Goal: Task Accomplishment & Management: Manage account settings

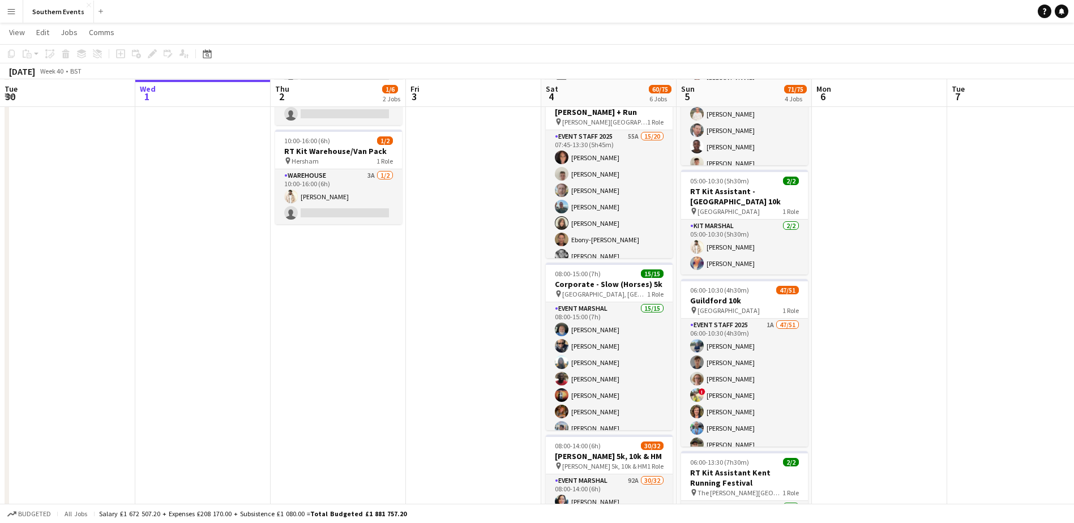
scroll to position [134, 0]
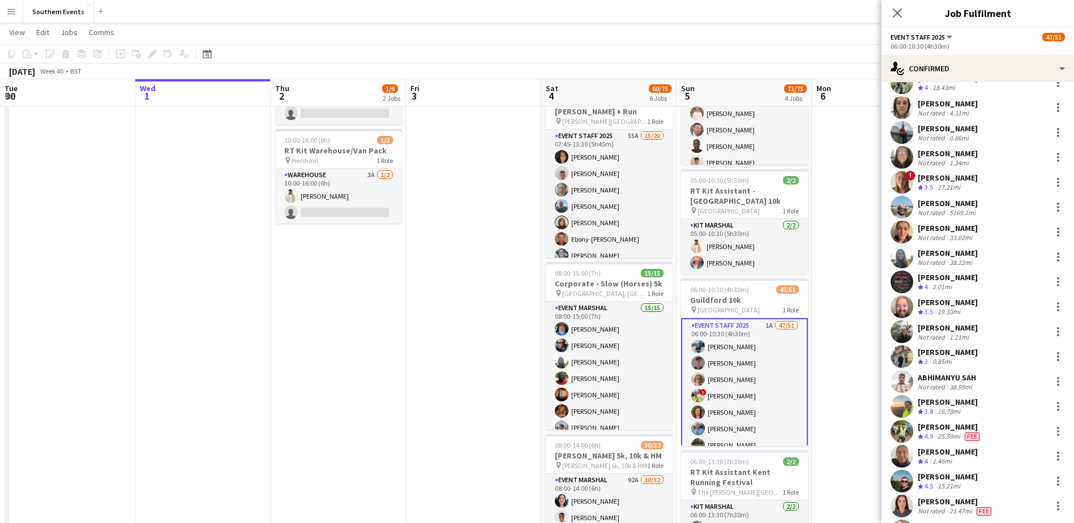
scroll to position [443, 0]
click at [1052, 428] on div at bounding box center [1059, 430] width 14 height 14
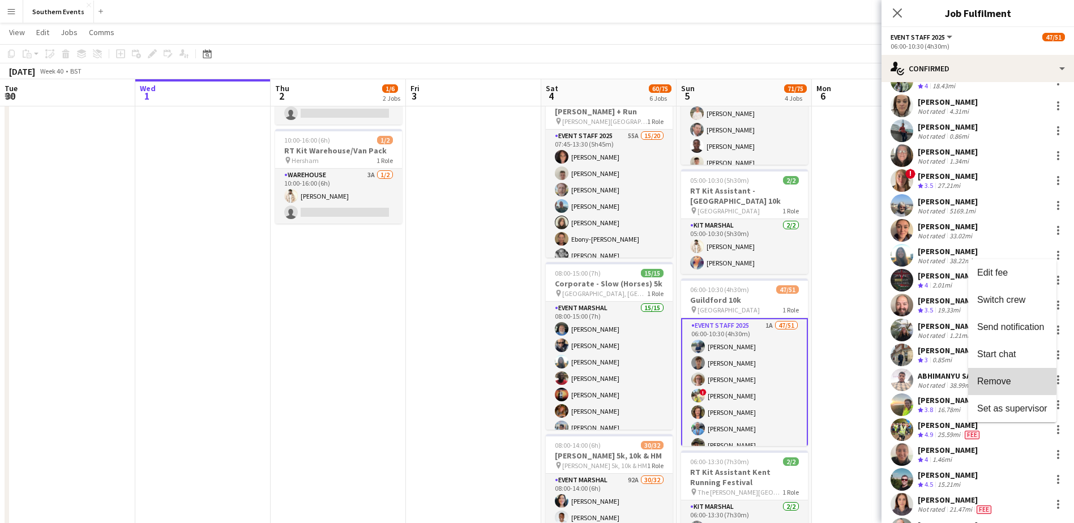
click at [992, 377] on span "Remove" at bounding box center [994, 382] width 34 height 10
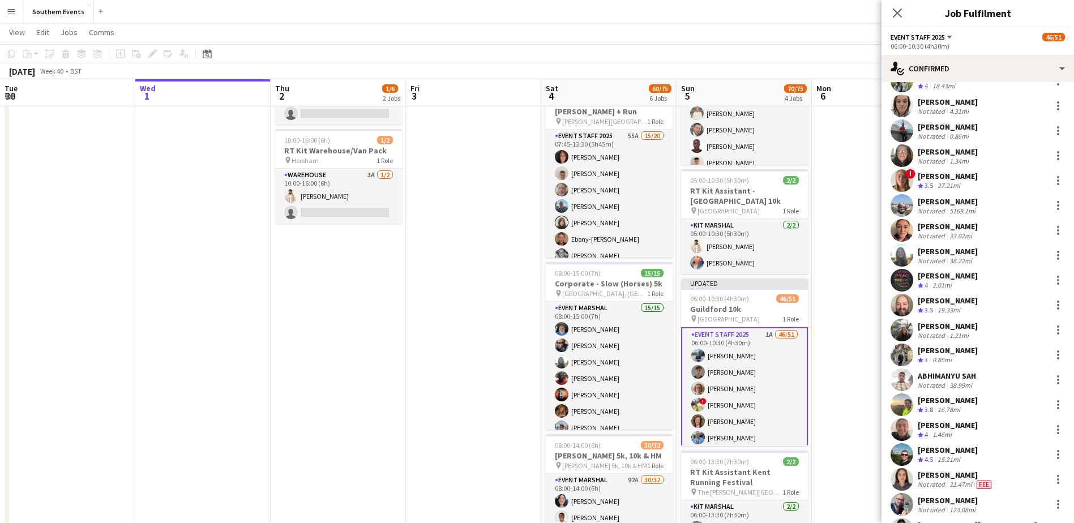
click at [866, 366] on app-date-cell at bounding box center [879, 434] width 135 height 882
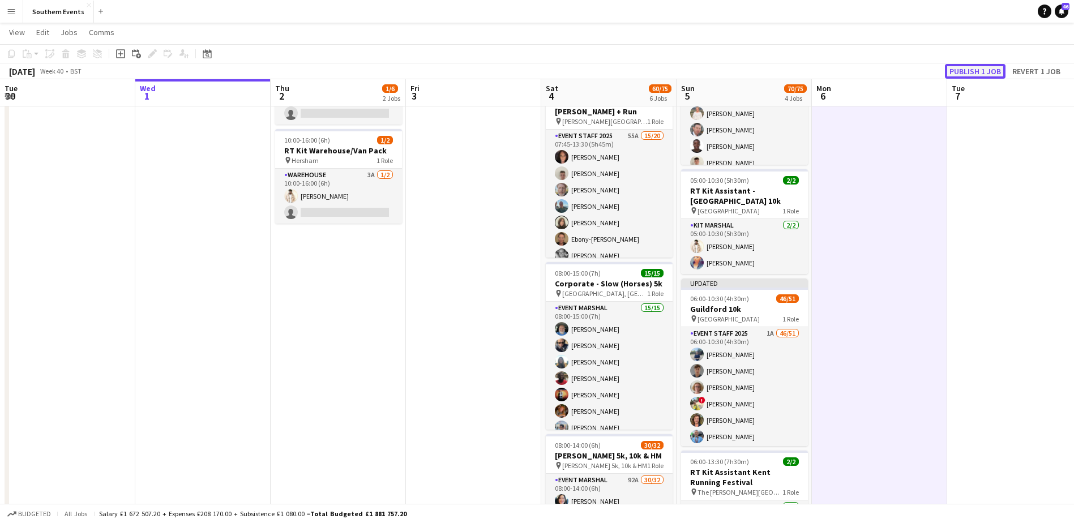
click at [975, 71] on button "Publish 1 job" at bounding box center [975, 71] width 61 height 15
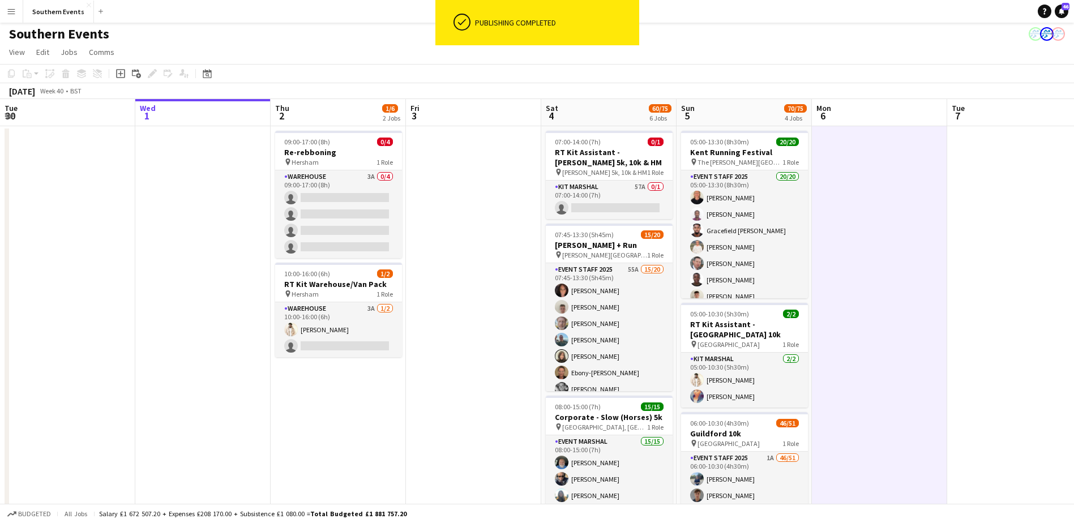
scroll to position [0, 0]
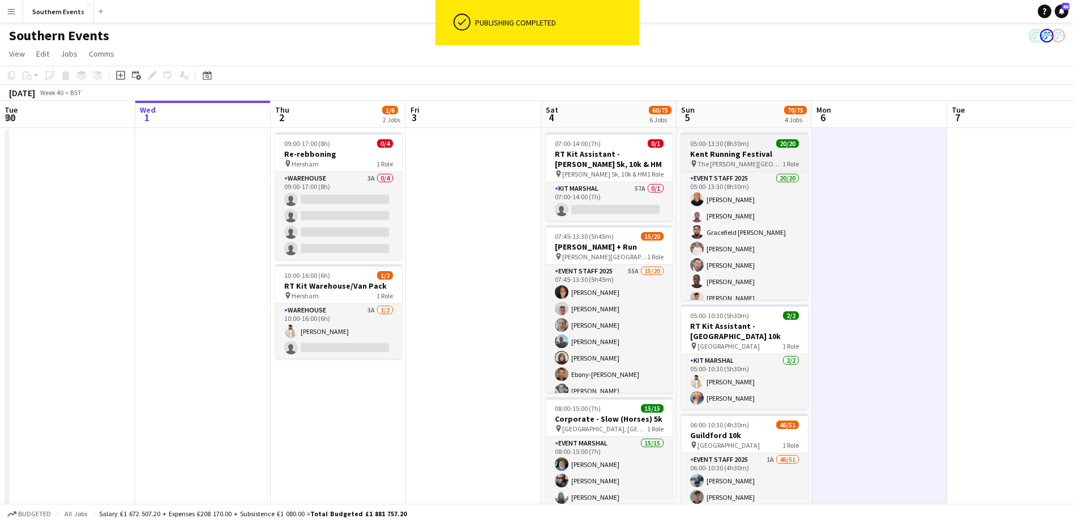
click at [728, 147] on span "05:00-13:30 (8h30m)" at bounding box center [719, 143] width 59 height 8
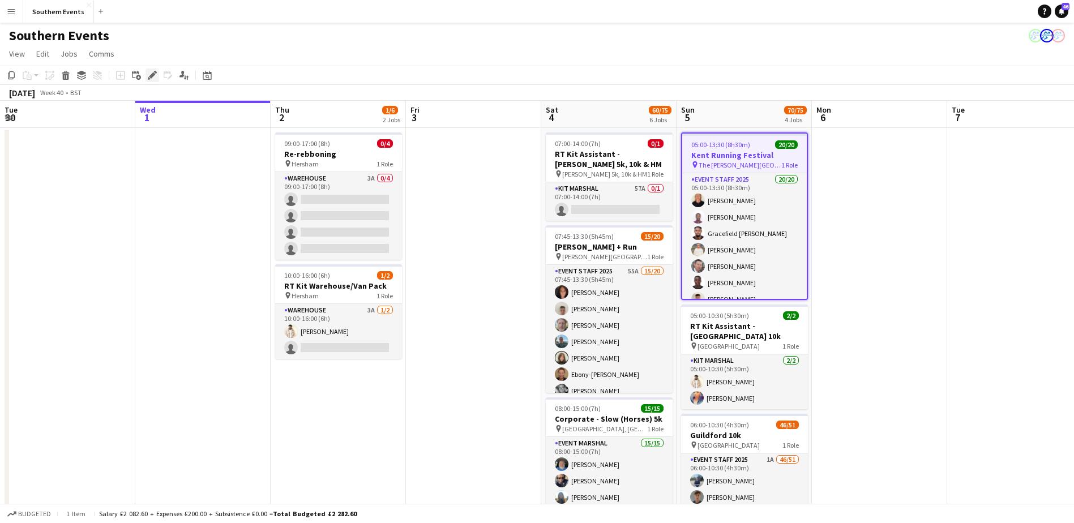
click at [147, 73] on div "Edit" at bounding box center [153, 76] width 14 height 14
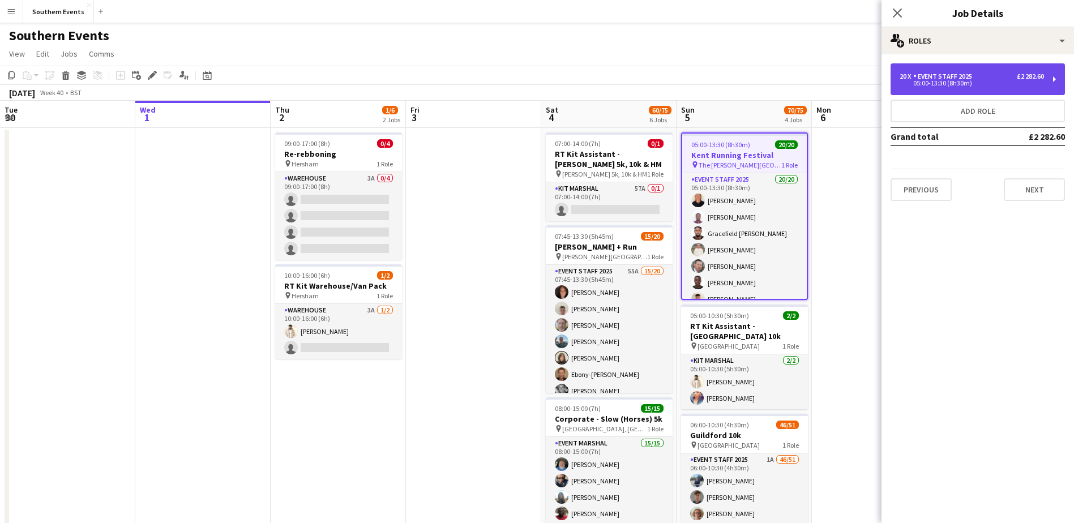
click at [949, 71] on div "20 x Event Staff 2025 £2 282.60 05:00-13:30 (8h30m)" at bounding box center [978, 79] width 174 height 32
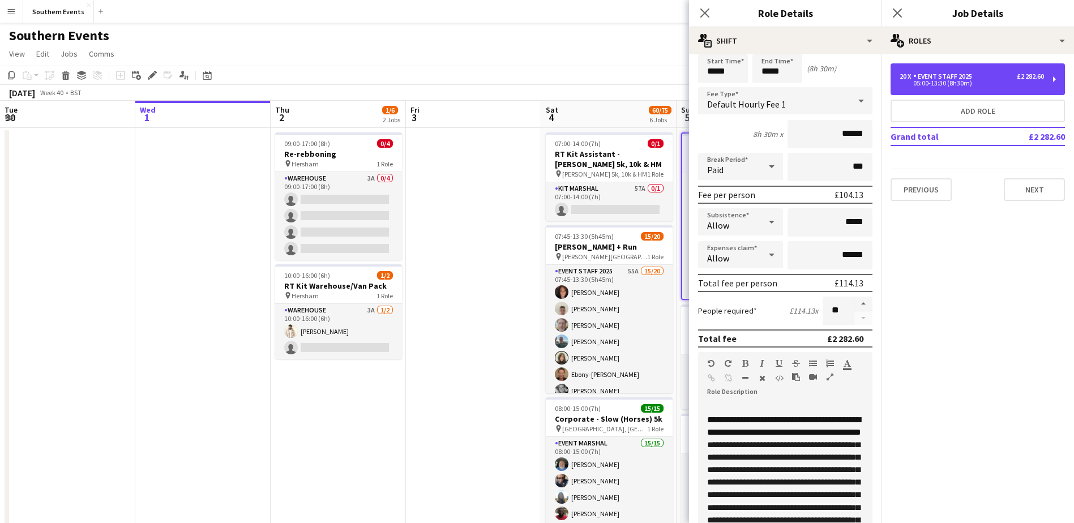
scroll to position [45, 0]
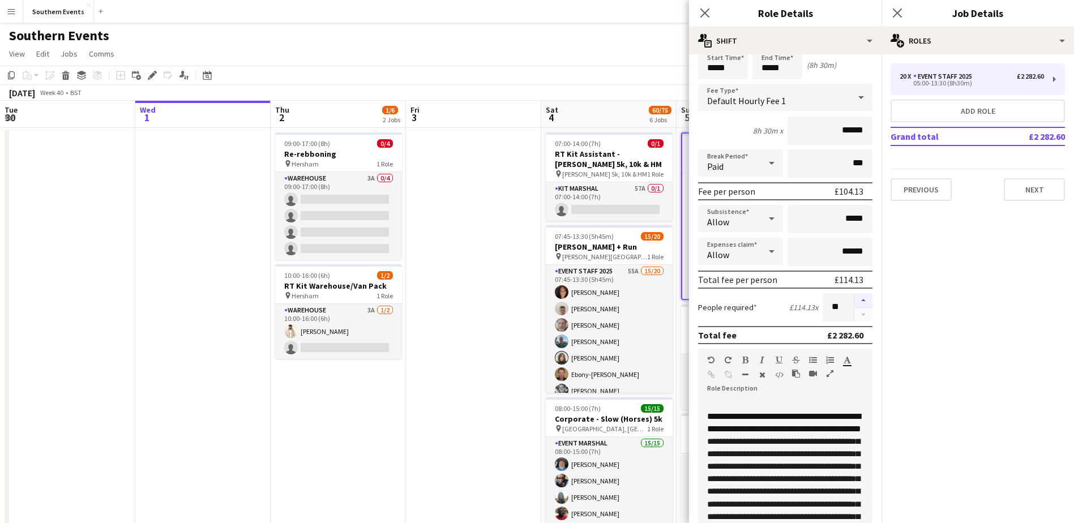
click at [855, 304] on button "button" at bounding box center [864, 300] width 18 height 15
type input "**"
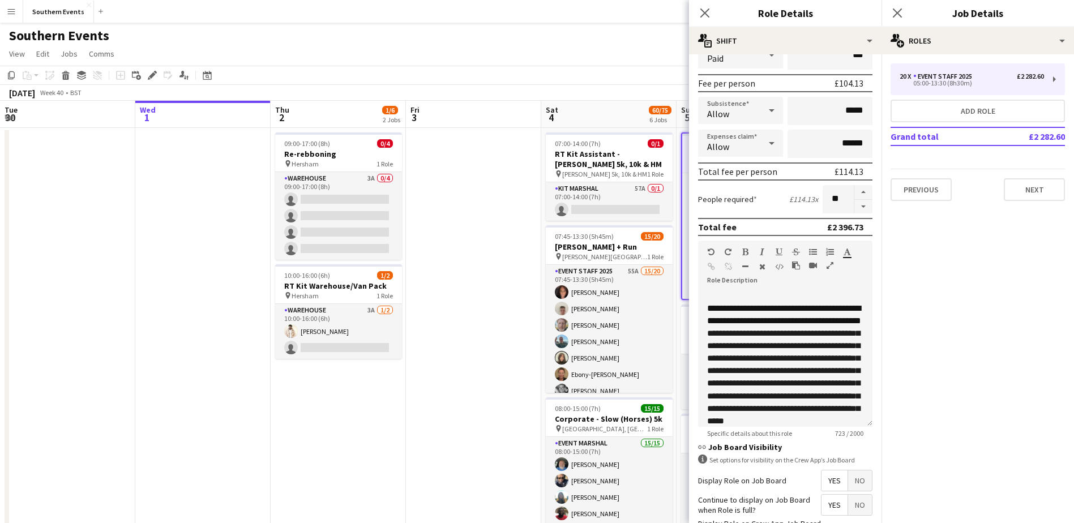
scroll to position [244, 0]
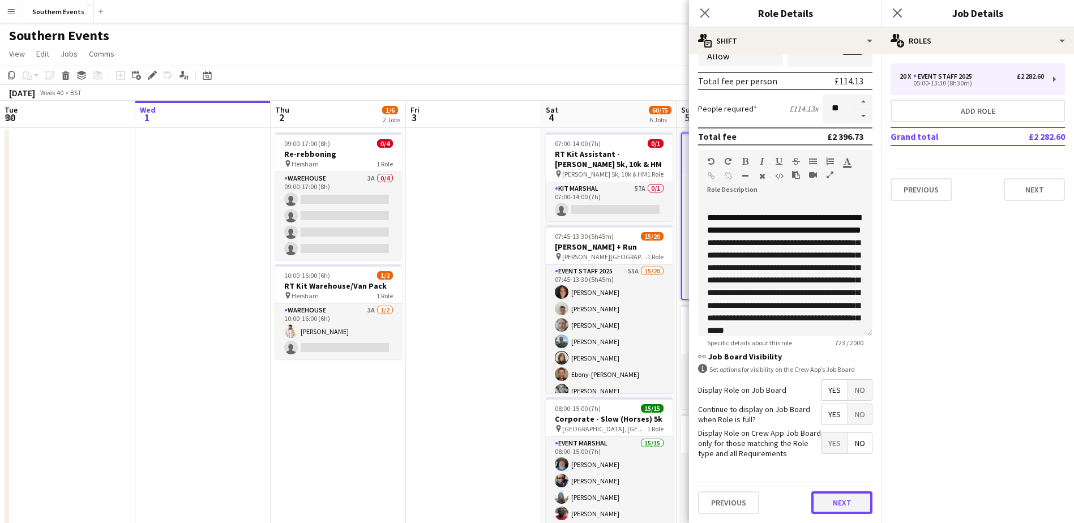
click at [823, 498] on button "Next" at bounding box center [841, 503] width 61 height 23
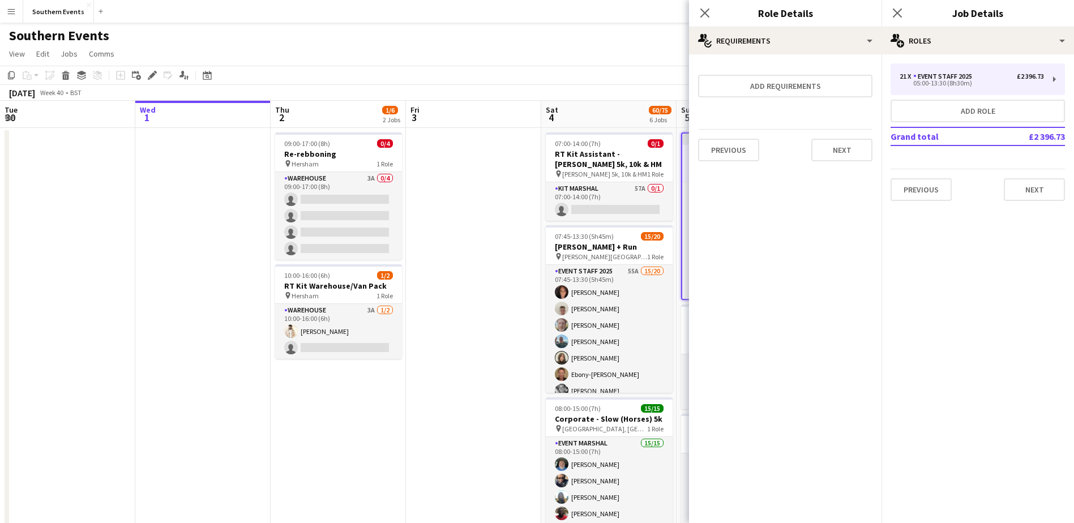
scroll to position [0, 0]
click at [853, 157] on button "Next" at bounding box center [841, 150] width 61 height 23
click at [853, 157] on button "Finish" at bounding box center [851, 151] width 42 height 23
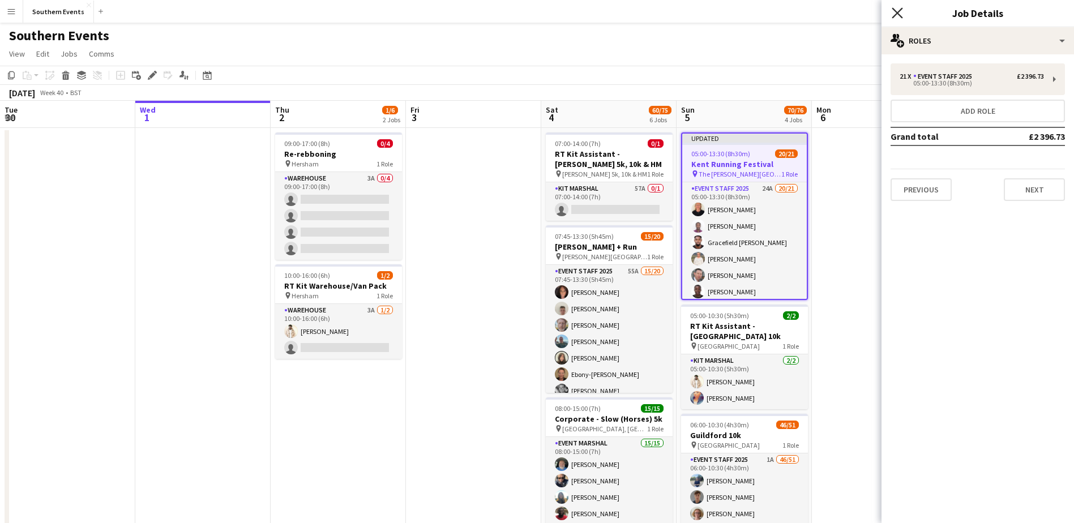
click at [901, 13] on icon "Close pop-in" at bounding box center [897, 12] width 11 height 11
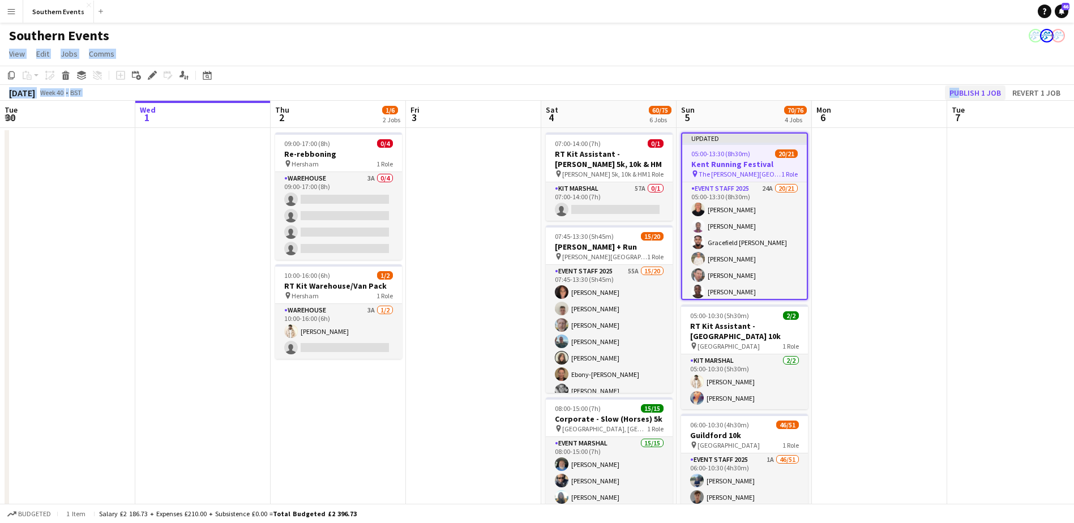
drag, startPoint x: 842, startPoint y: 37, endPoint x: 955, endPoint y: 92, distance: 125.4
click at [955, 92] on app-board "Southern Events View Day view expanded Day view collapsed Month view Date picke…" at bounding box center [537, 526] width 1074 height 1007
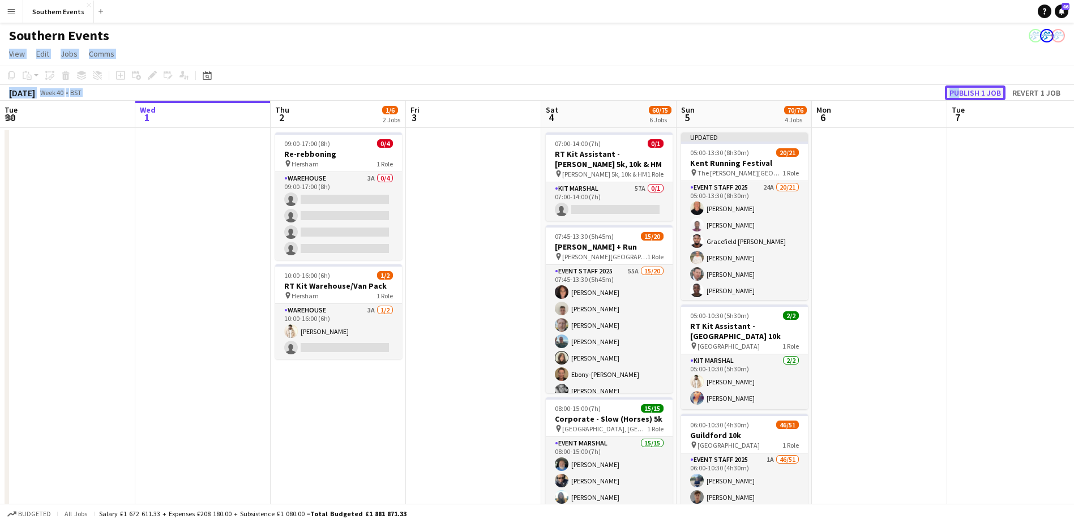
click at [955, 92] on button "Publish 1 job" at bounding box center [975, 93] width 61 height 15
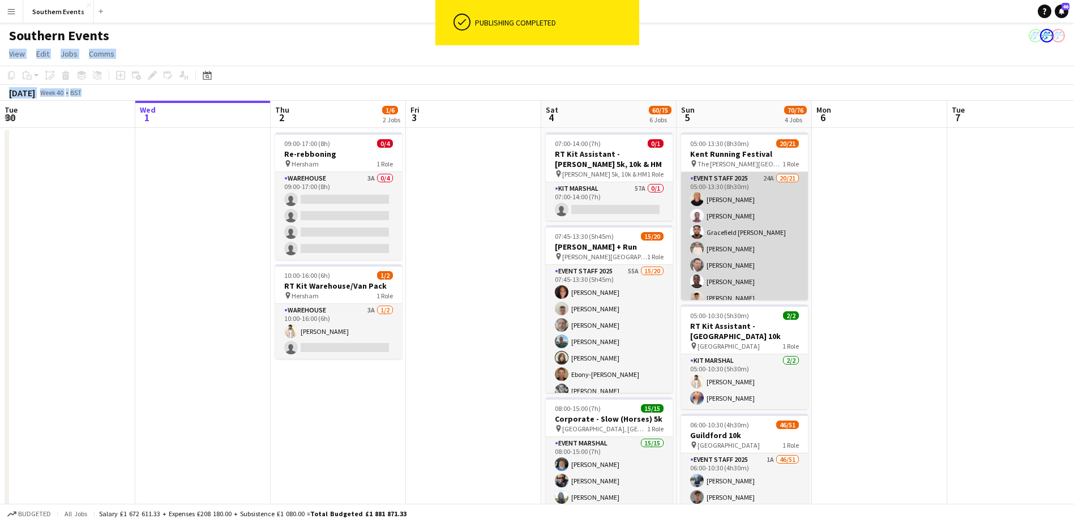
click at [740, 181] on app-card-role "Event Staff 2025 24A 20/21 05:00-13:30 (8h30m) [PERSON_NAME] [PERSON_NAME] Grac…" at bounding box center [744, 357] width 127 height 370
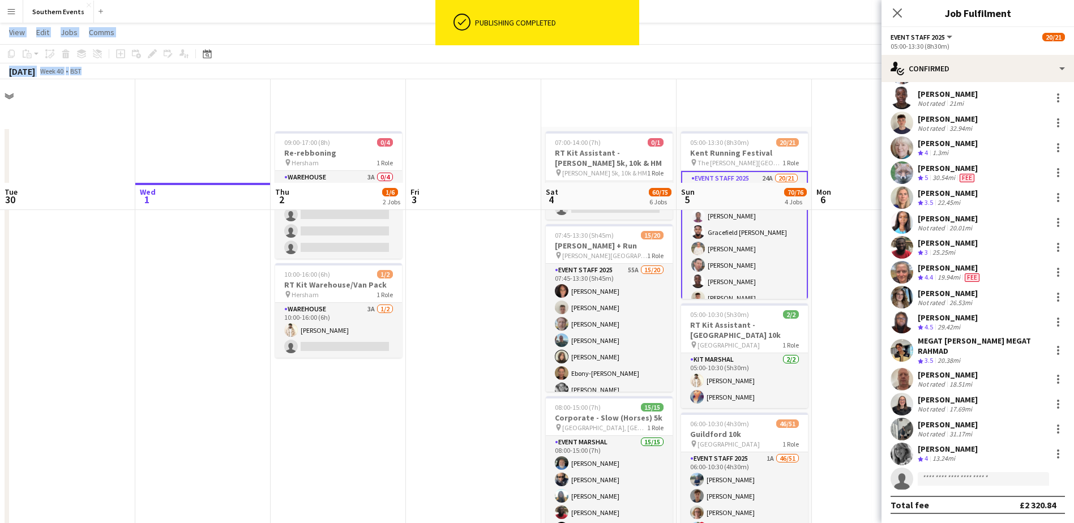
scroll to position [115, 0]
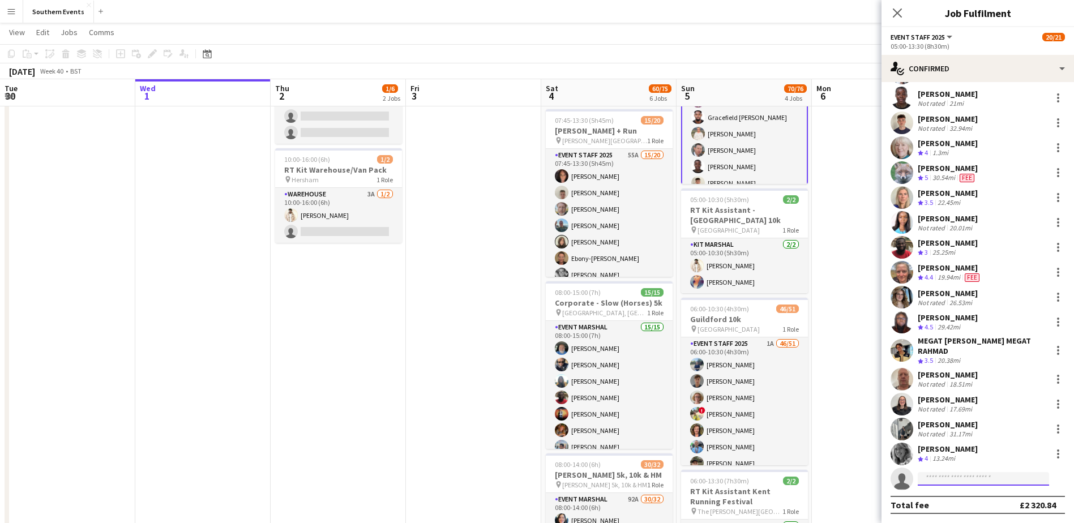
click at [928, 477] on input at bounding box center [983, 479] width 131 height 14
type input "*"
type input "**********"
click at [967, 505] on span "[EMAIL_ADDRESS][DOMAIN_NAME]" at bounding box center [983, 504] width 113 height 9
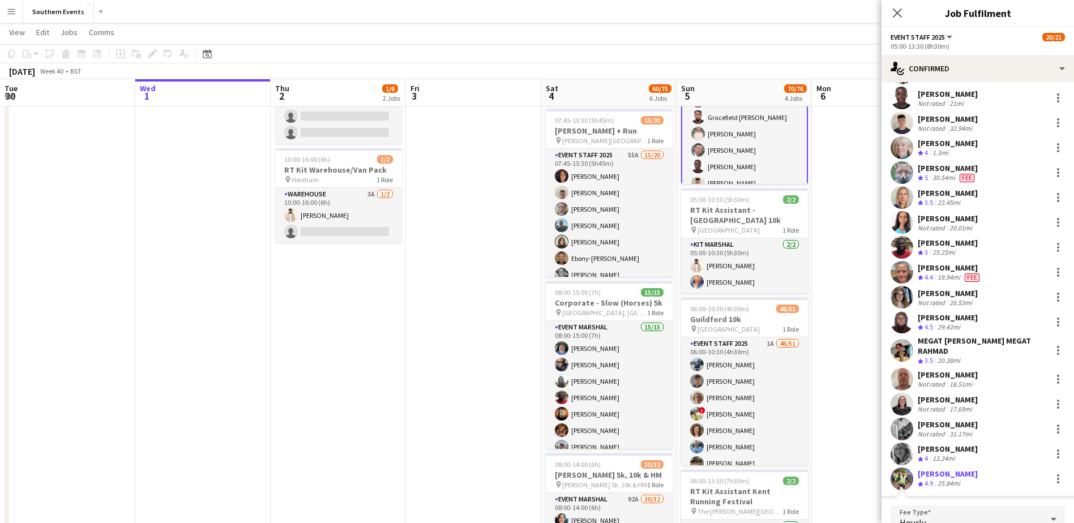
scroll to position [398, 0]
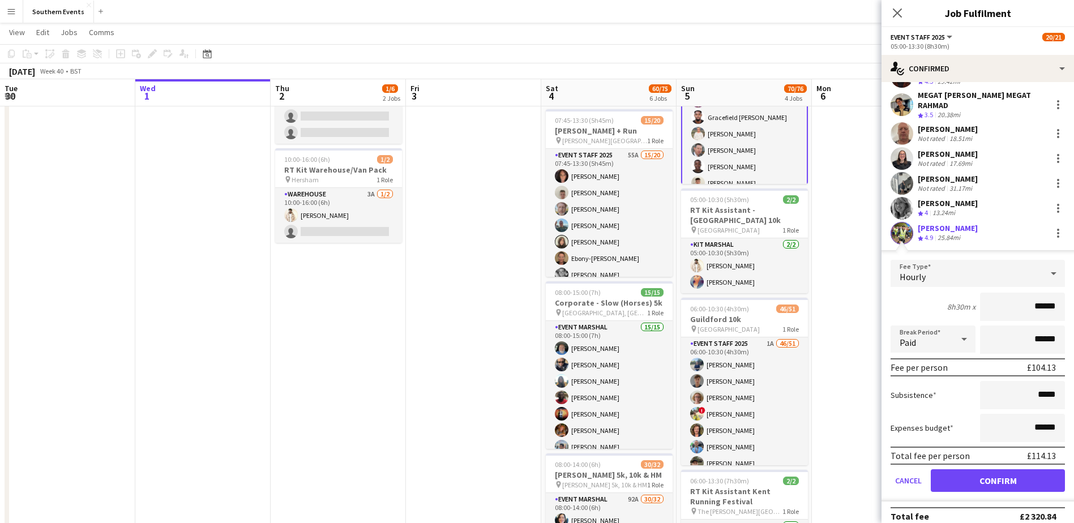
click at [904, 230] on app-user-avatar at bounding box center [902, 233] width 23 height 23
click at [989, 247] on app-applicant-card "[PERSON_NAME] Crew rating 4.9 25.84mi Fee Type Hourly 8h30m x ****** Break Peri…" at bounding box center [978, 362] width 193 height 280
click at [954, 480] on button "Confirm" at bounding box center [998, 480] width 134 height 23
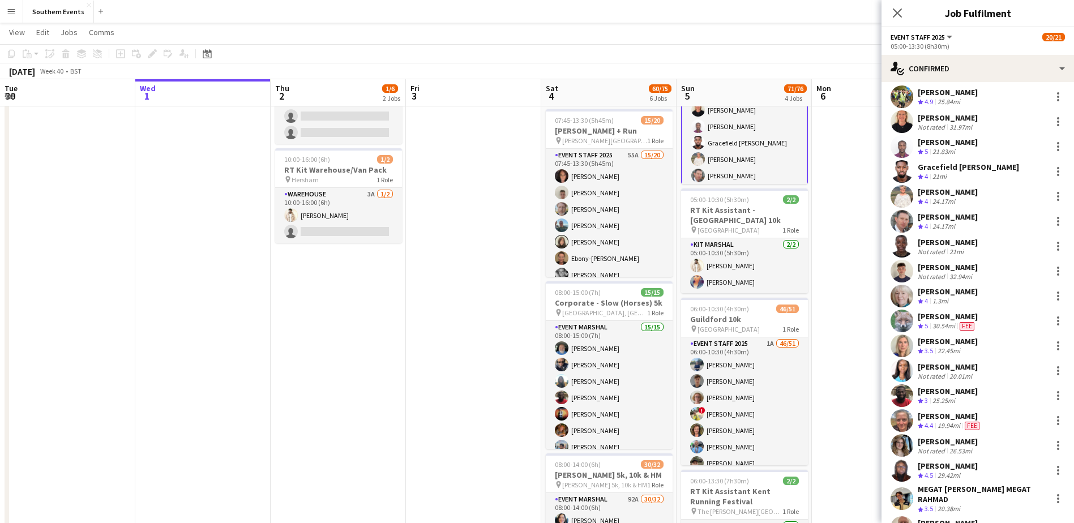
scroll to position [0, 0]
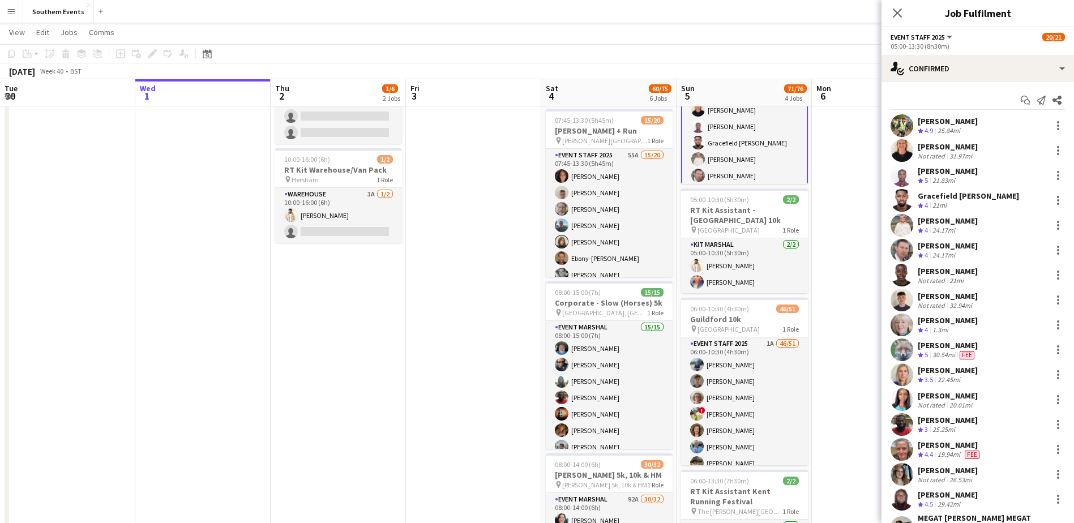
click at [905, 123] on app-user-avatar at bounding box center [902, 125] width 23 height 23
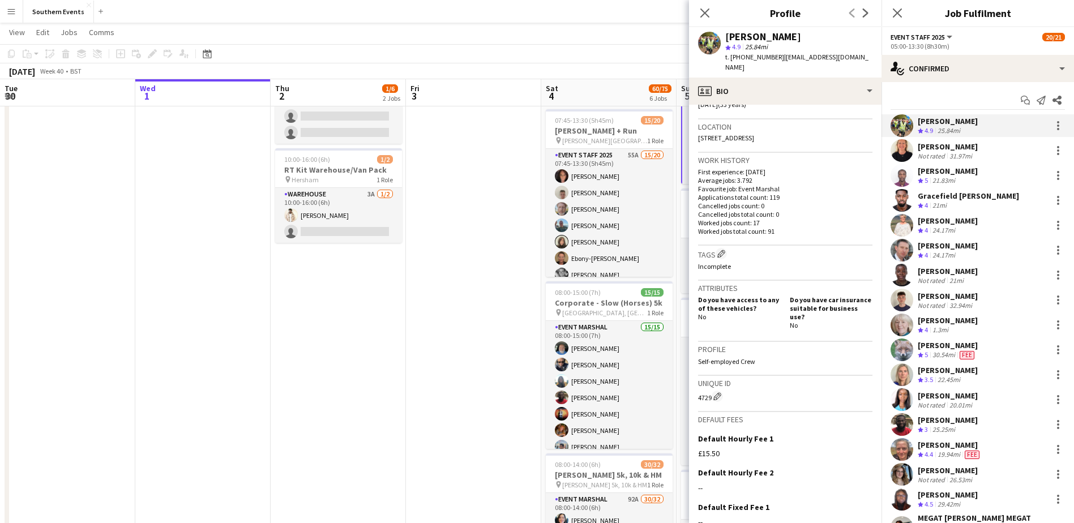
scroll to position [230, 0]
click at [1054, 126] on div at bounding box center [1059, 126] width 14 height 14
click at [995, 146] on span "Edit fee" at bounding box center [992, 147] width 31 height 10
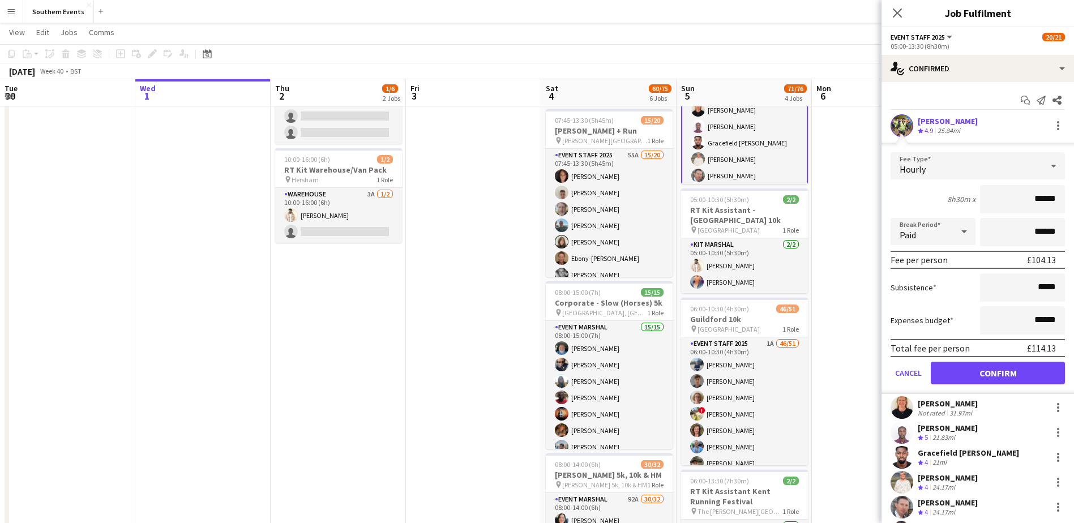
click at [1034, 198] on input "******" at bounding box center [1022, 199] width 85 height 28
click at [1046, 197] on input "******" at bounding box center [1022, 199] width 85 height 28
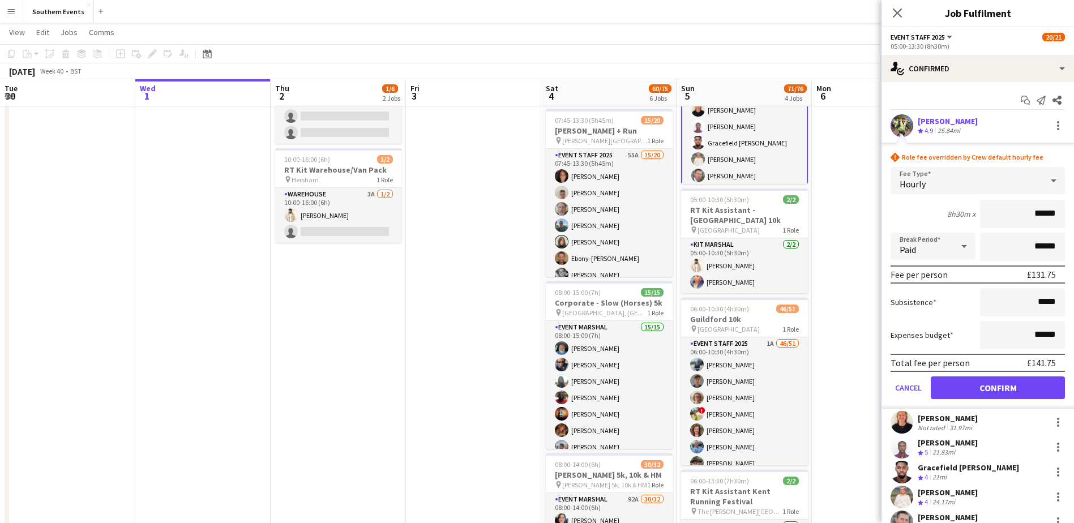
type input "******"
click at [992, 381] on button "Confirm" at bounding box center [998, 388] width 134 height 23
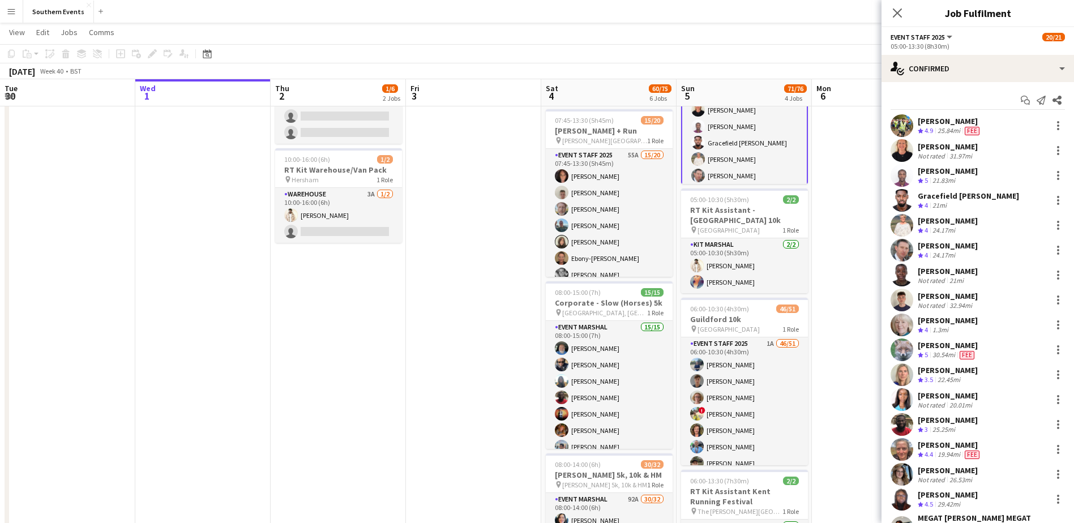
click at [858, 301] on app-date-cell at bounding box center [879, 453] width 135 height 882
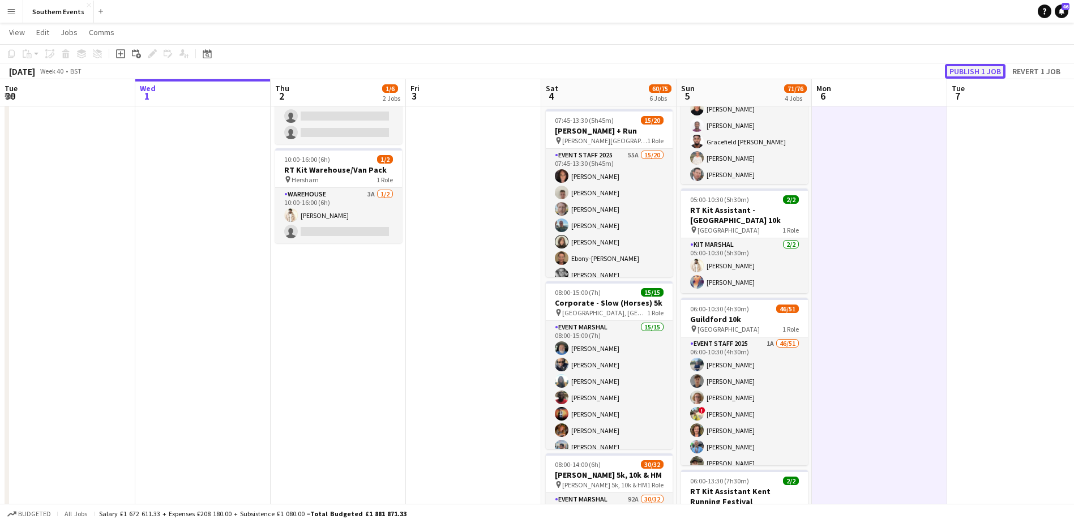
click at [966, 72] on button "Publish 1 job" at bounding box center [975, 71] width 61 height 15
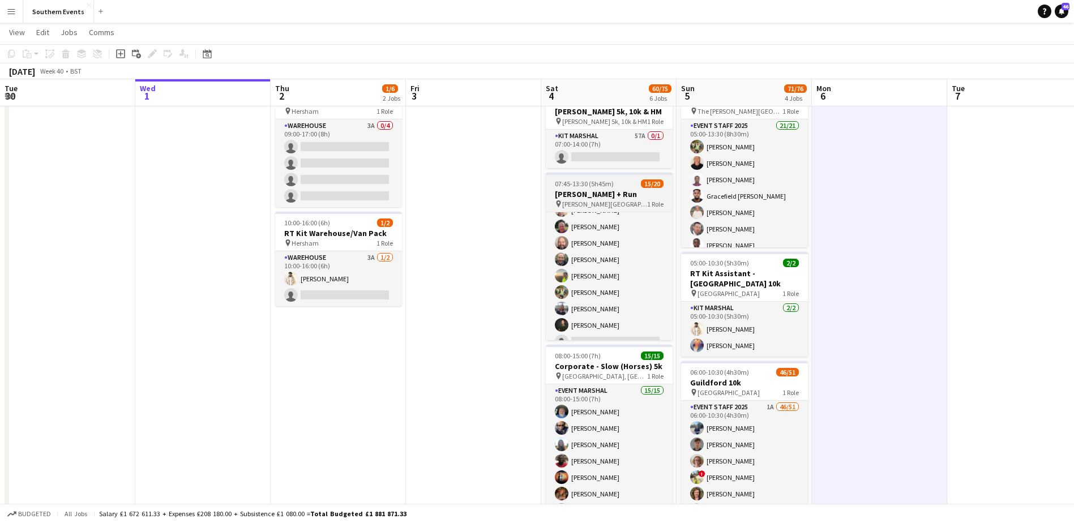
scroll to position [152, 0]
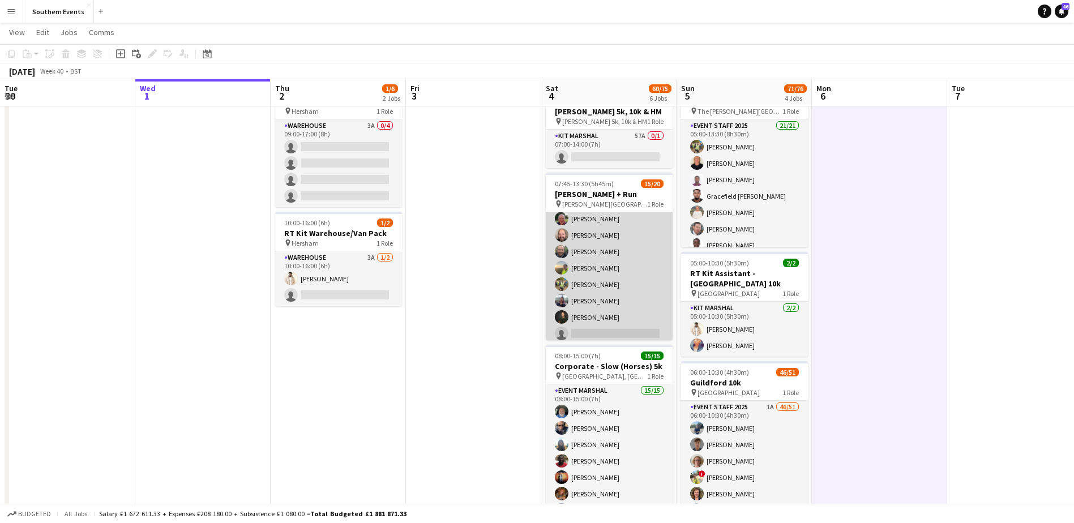
click at [625, 276] on app-card-role "Event Staff 2025 55A 15/20 07:45-13:30 (5h45m) [PERSON_NAME] [PERSON_NAME] [PER…" at bounding box center [609, 235] width 127 height 351
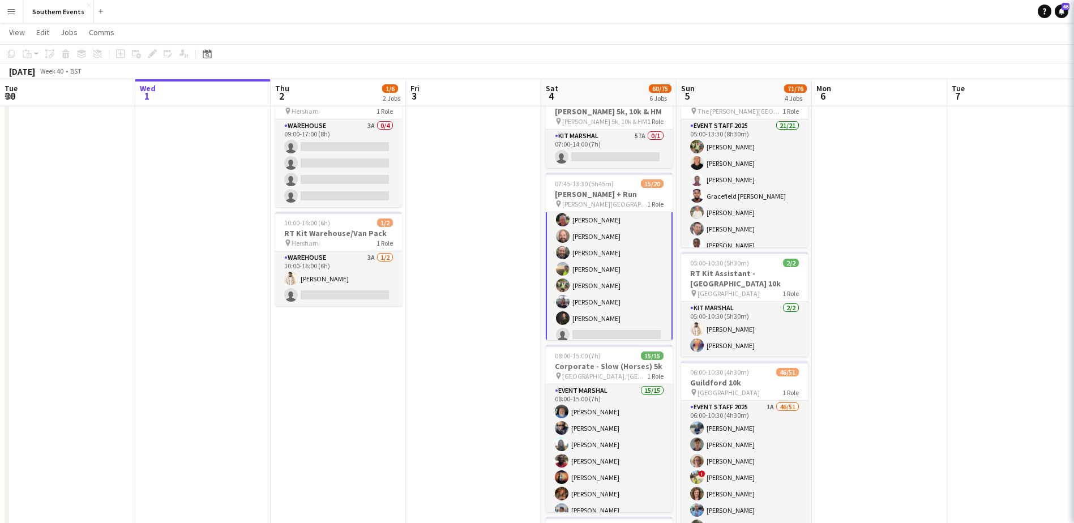
scroll to position [153, 0]
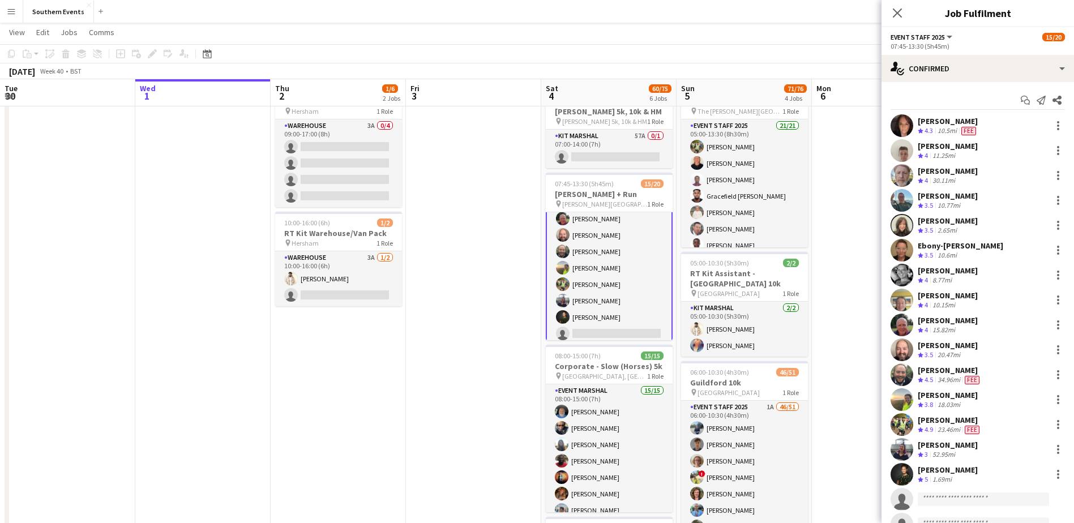
click at [902, 421] on app-user-avatar at bounding box center [902, 424] width 23 height 23
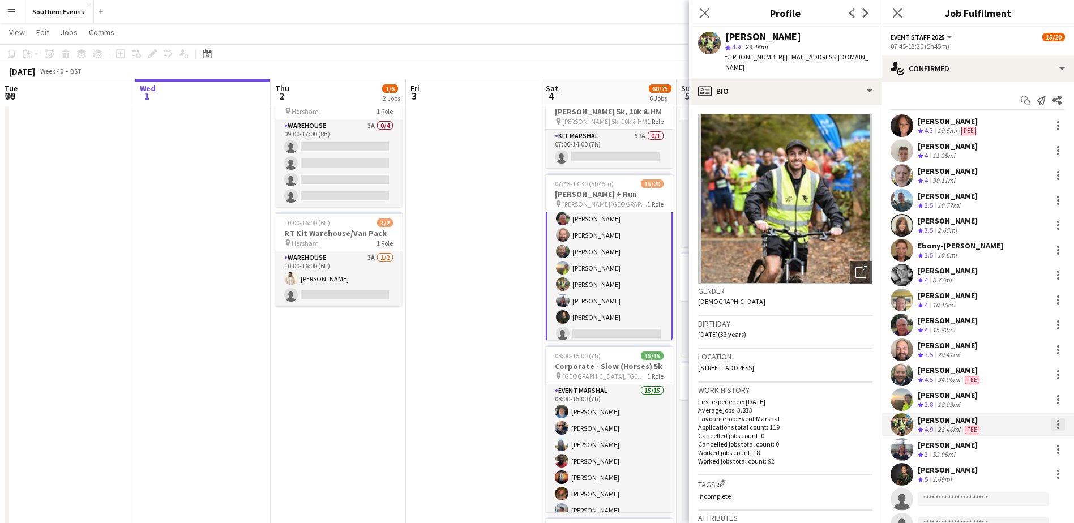
click at [1052, 425] on div at bounding box center [1059, 425] width 14 height 14
click at [1014, 264] on span "Edit fee" at bounding box center [1012, 268] width 70 height 10
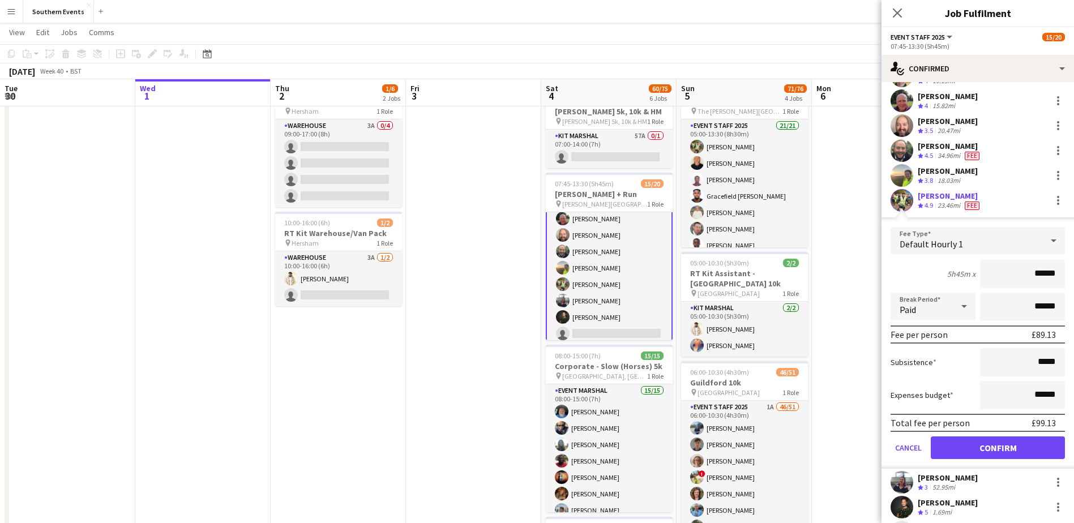
scroll to position [225, 0]
click at [969, 445] on button "Confirm" at bounding box center [998, 446] width 134 height 23
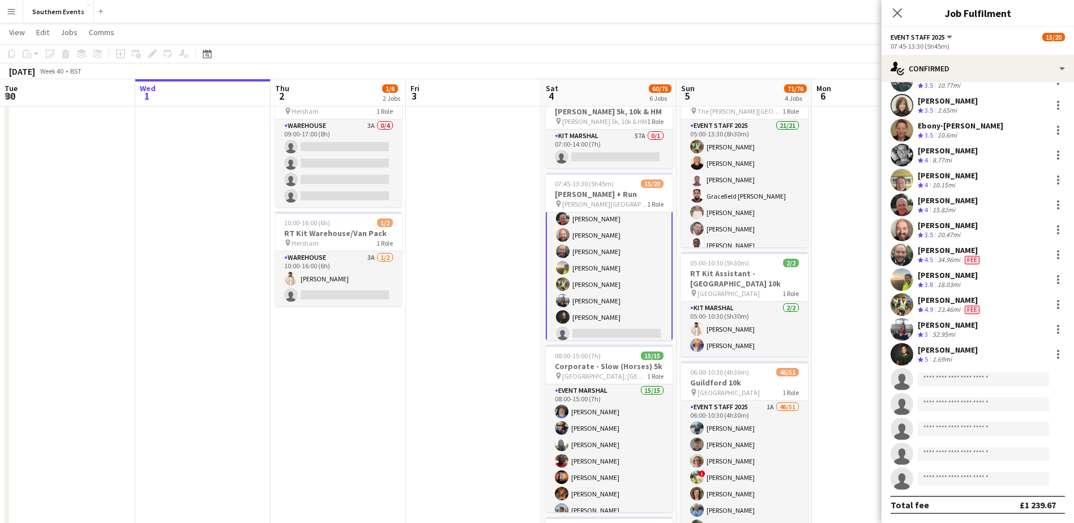
click at [860, 347] on app-date-cell at bounding box center [879, 516] width 135 height 882
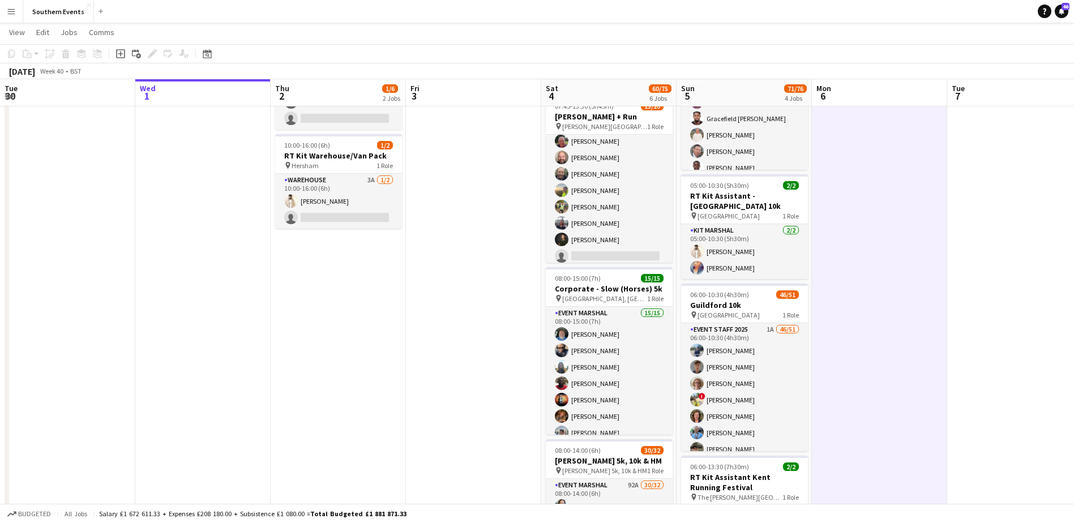
scroll to position [0, 0]
